Goal: Task Accomplishment & Management: Use online tool/utility

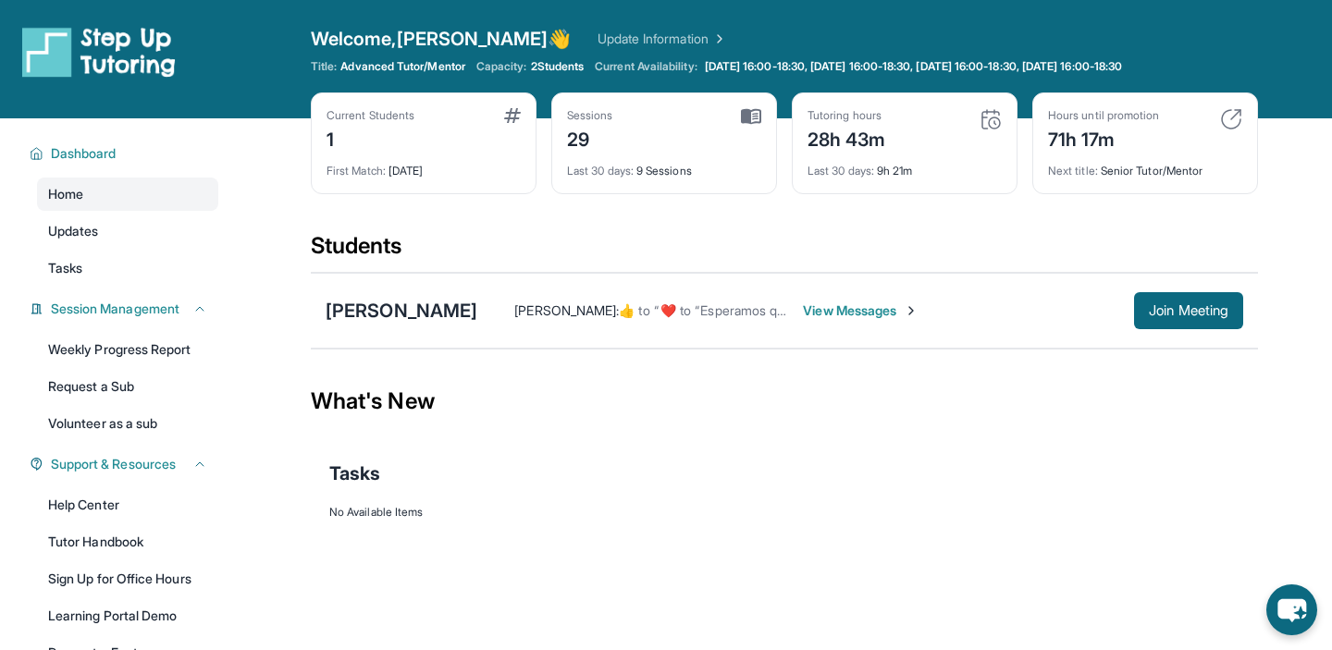
click at [790, 456] on div "Tasks" at bounding box center [784, 473] width 910 height 63
click at [1216, 294] on button "Join Meeting" at bounding box center [1188, 310] width 109 height 37
